Goal: Information Seeking & Learning: Find specific fact

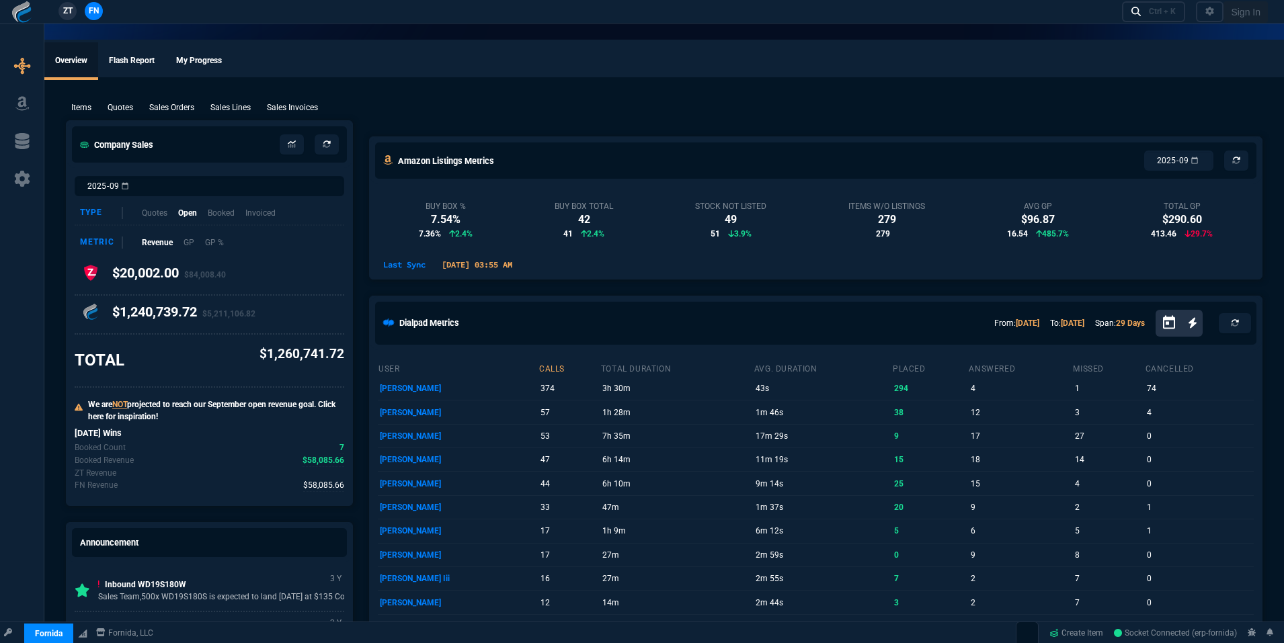
select select "18: totals"
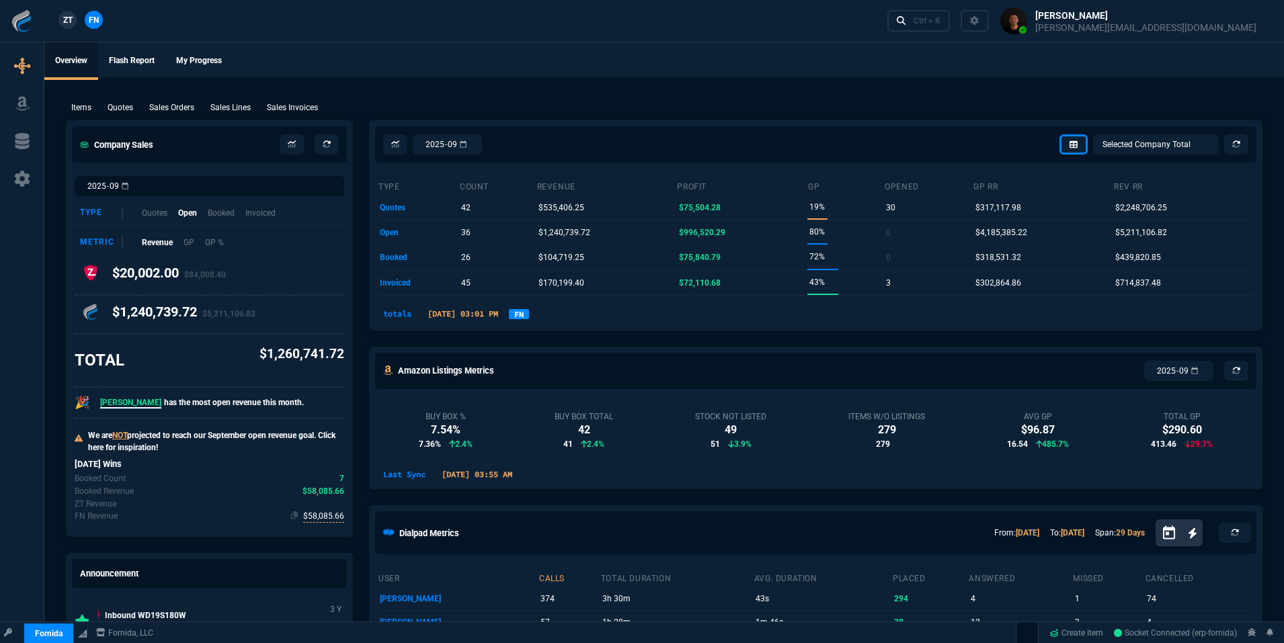
click at [335, 520] on span "$58,085.66" at bounding box center [323, 516] width 41 height 13
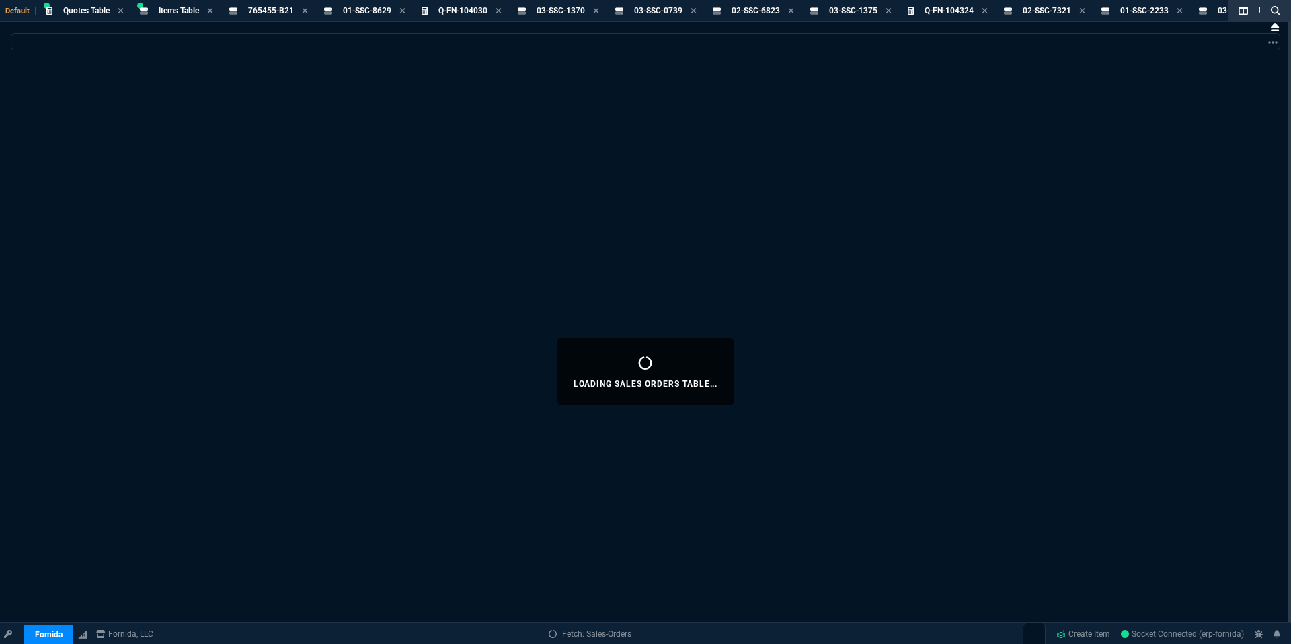
select select
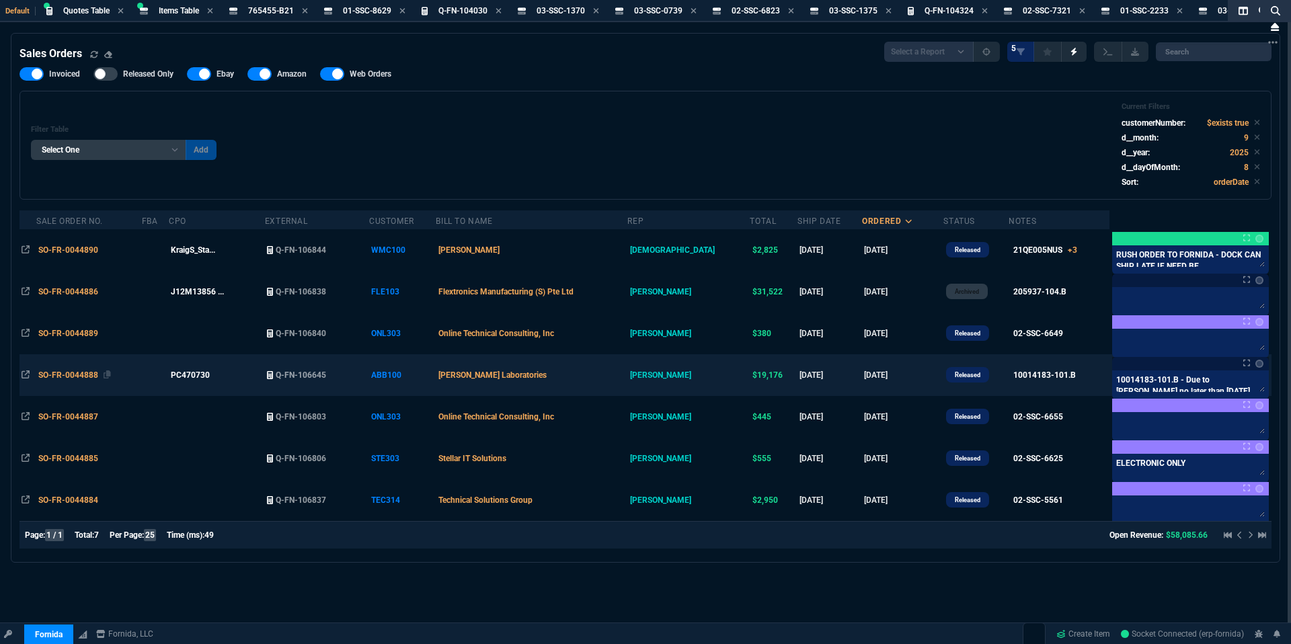
click at [60, 380] on span "SO-FR-0044888" at bounding box center [68, 374] width 60 height 9
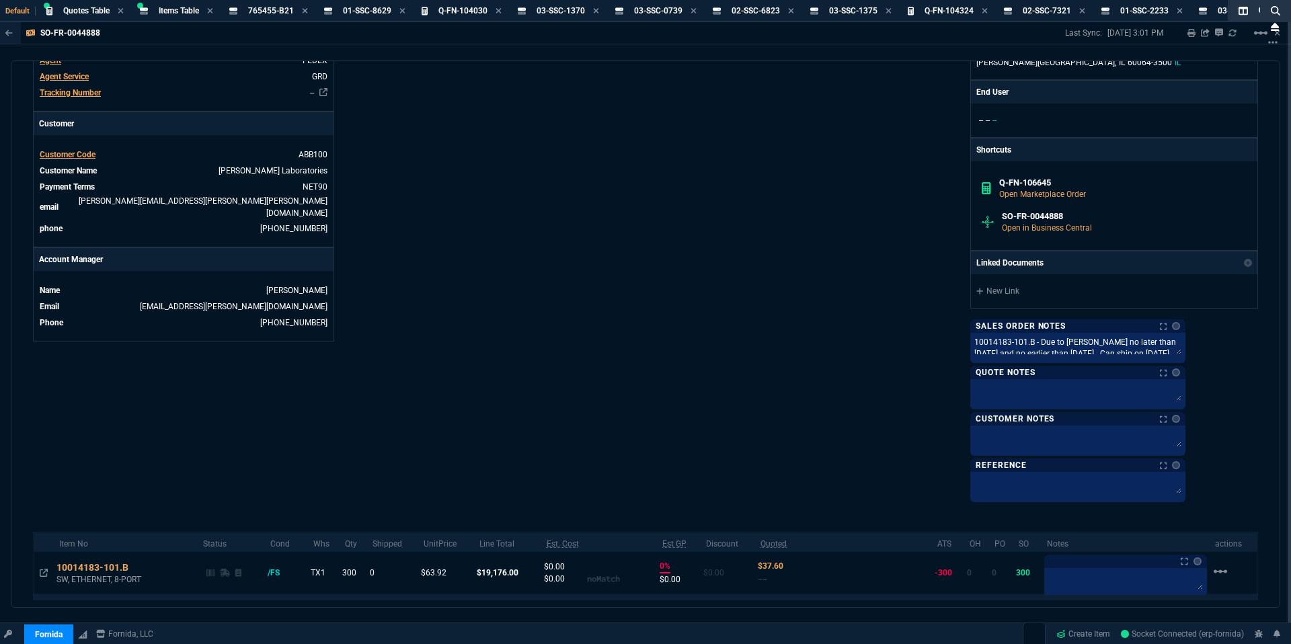
scroll to position [481, 0]
click at [87, 570] on div "10014183-101.B" at bounding box center [98, 569] width 85 height 13
click at [138, 571] on icon at bounding box center [137, 570] width 7 height 8
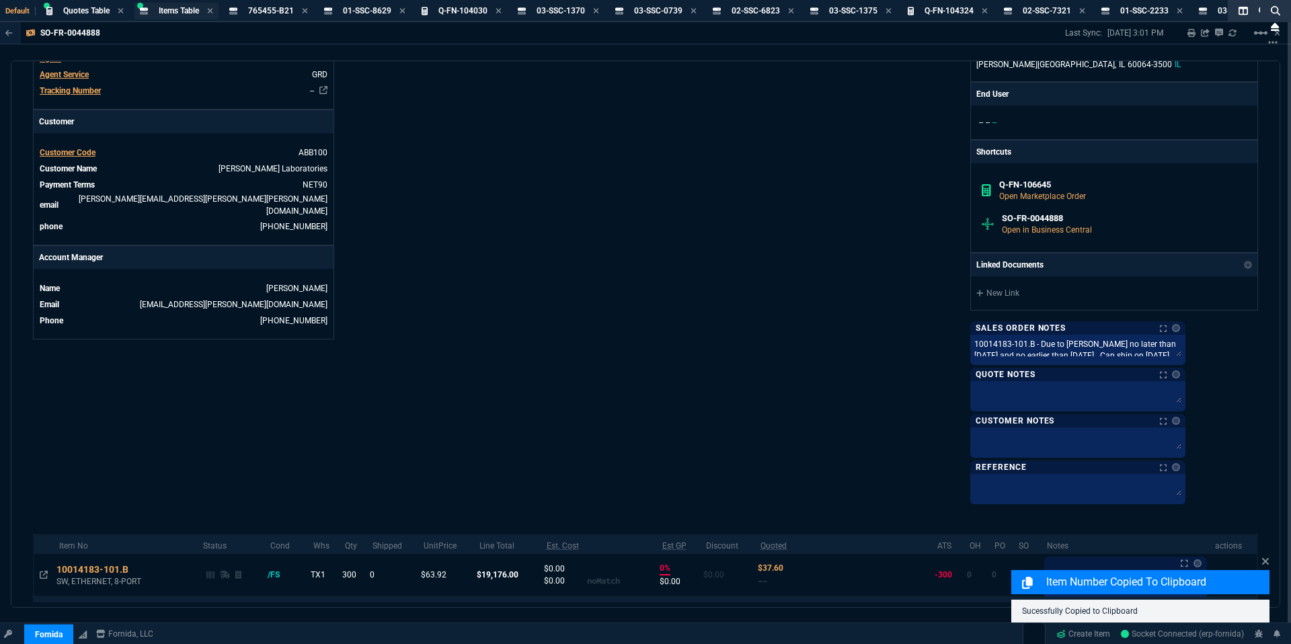
click at [179, 9] on span "Items Table" at bounding box center [179, 10] width 40 height 9
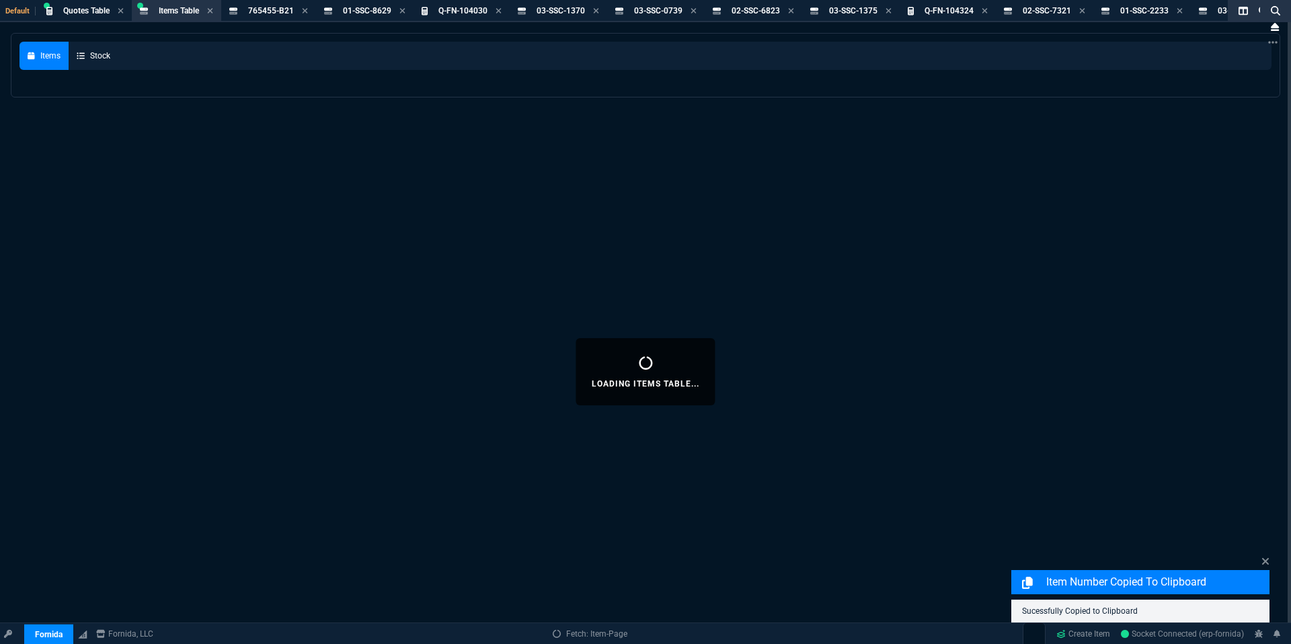
select select
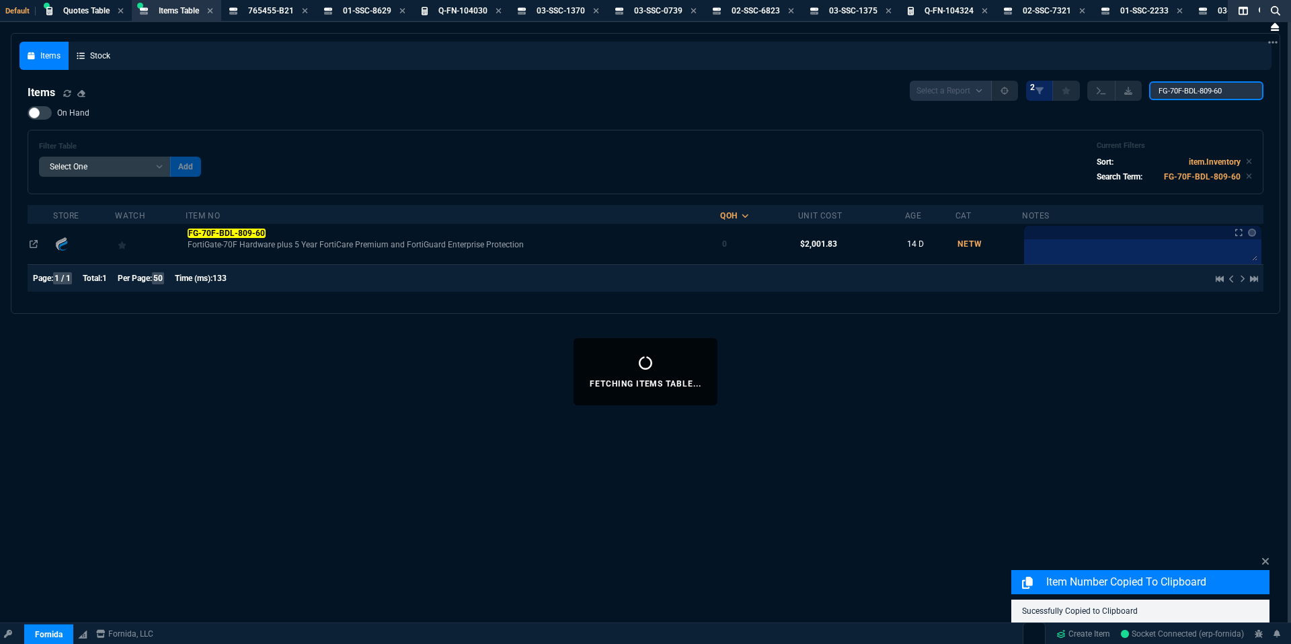
click at [1228, 93] on input "FG-70F-BDL-809-60" at bounding box center [1206, 90] width 114 height 19
paste input "10014183-101.B"
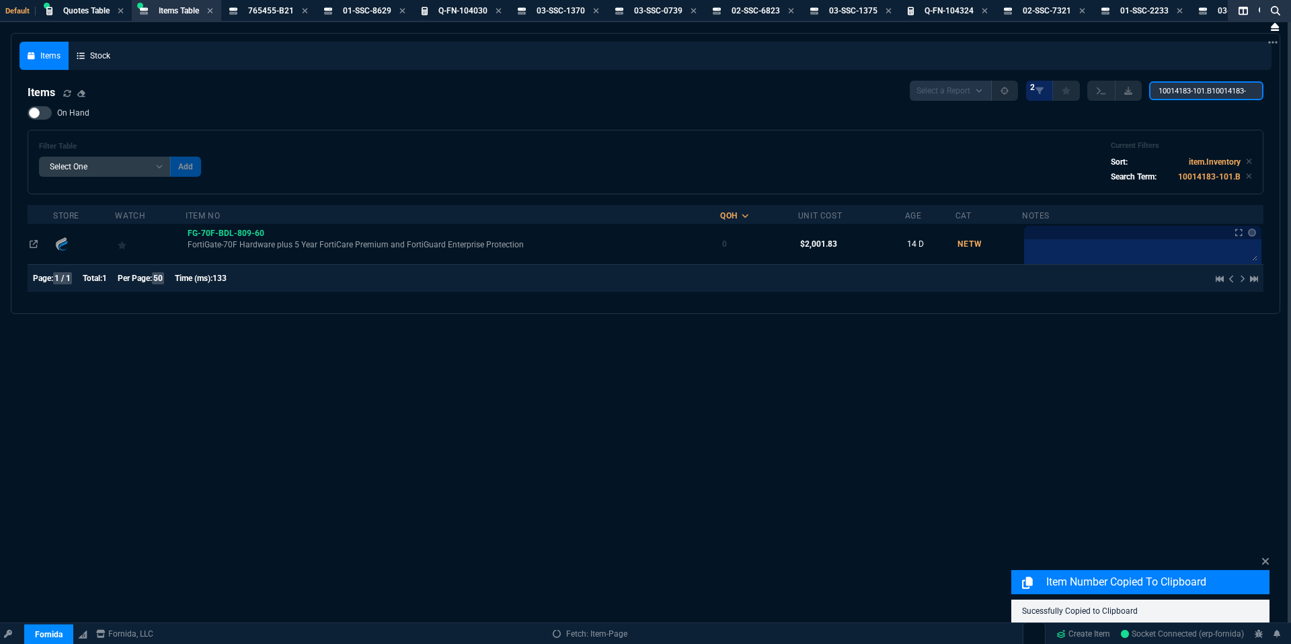
scroll to position [0, 35]
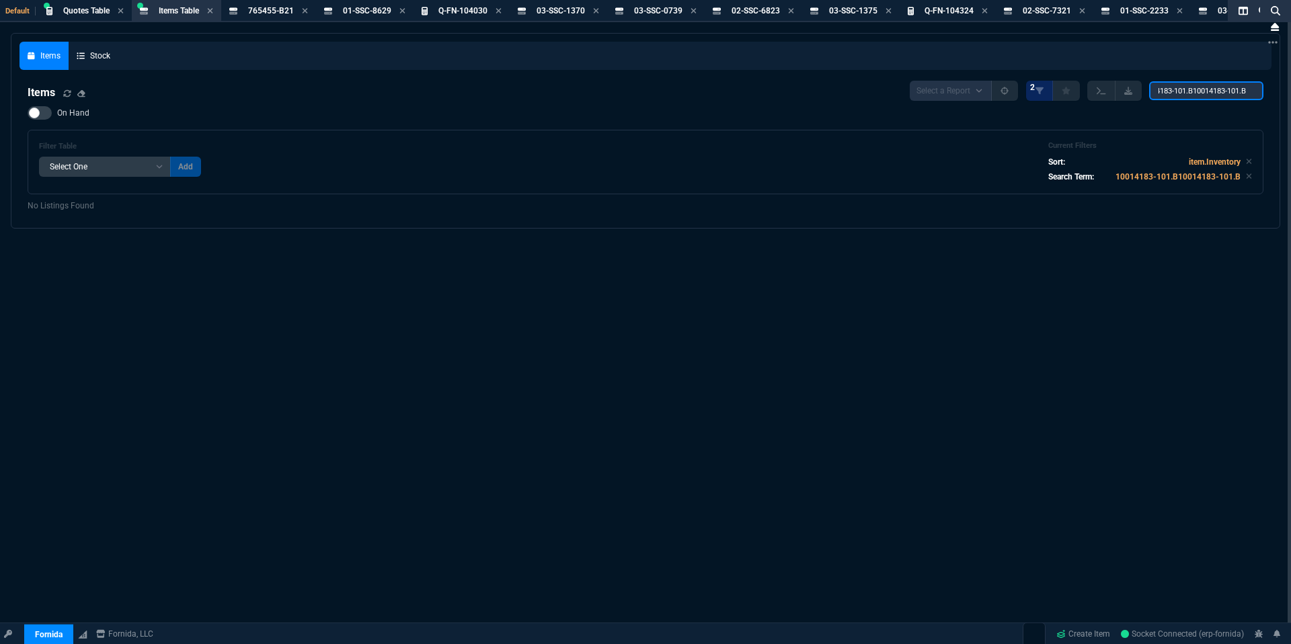
click at [1194, 91] on input "10014183-101.B10014183-101.B" at bounding box center [1206, 90] width 114 height 19
paste input "search"
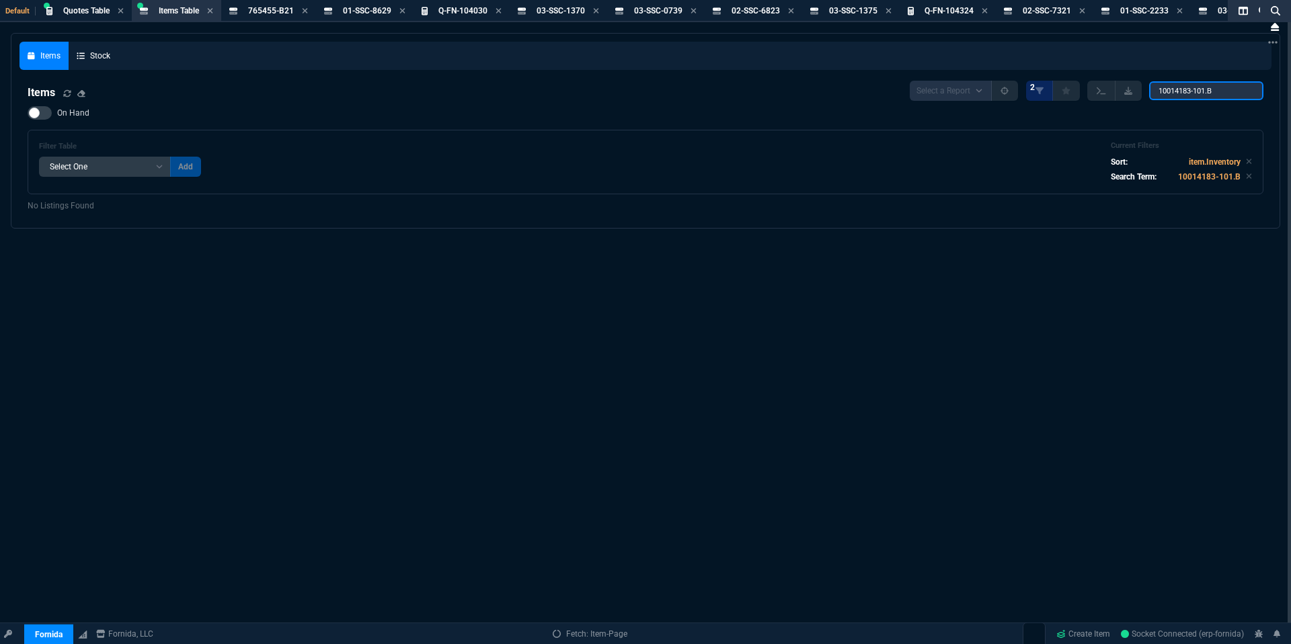
type input "10014183-101.B"
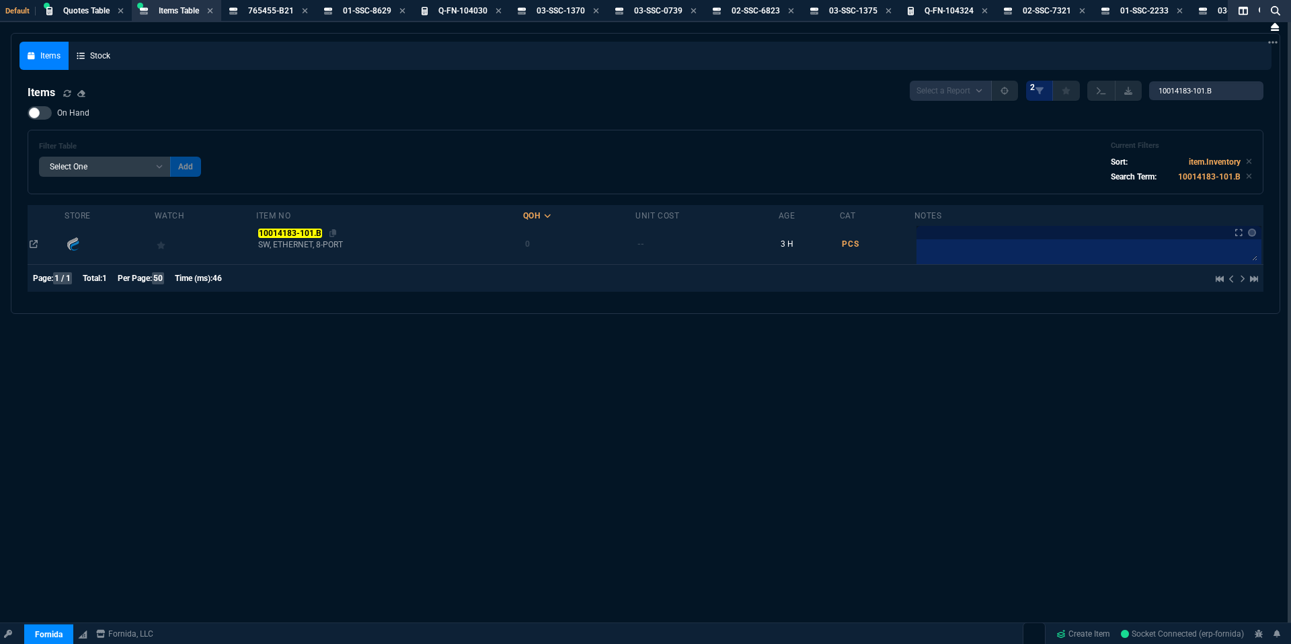
click at [289, 233] on mark "10014183-101.B" at bounding box center [289, 233] width 63 height 9
